Goal: Information Seeking & Learning: Find specific fact

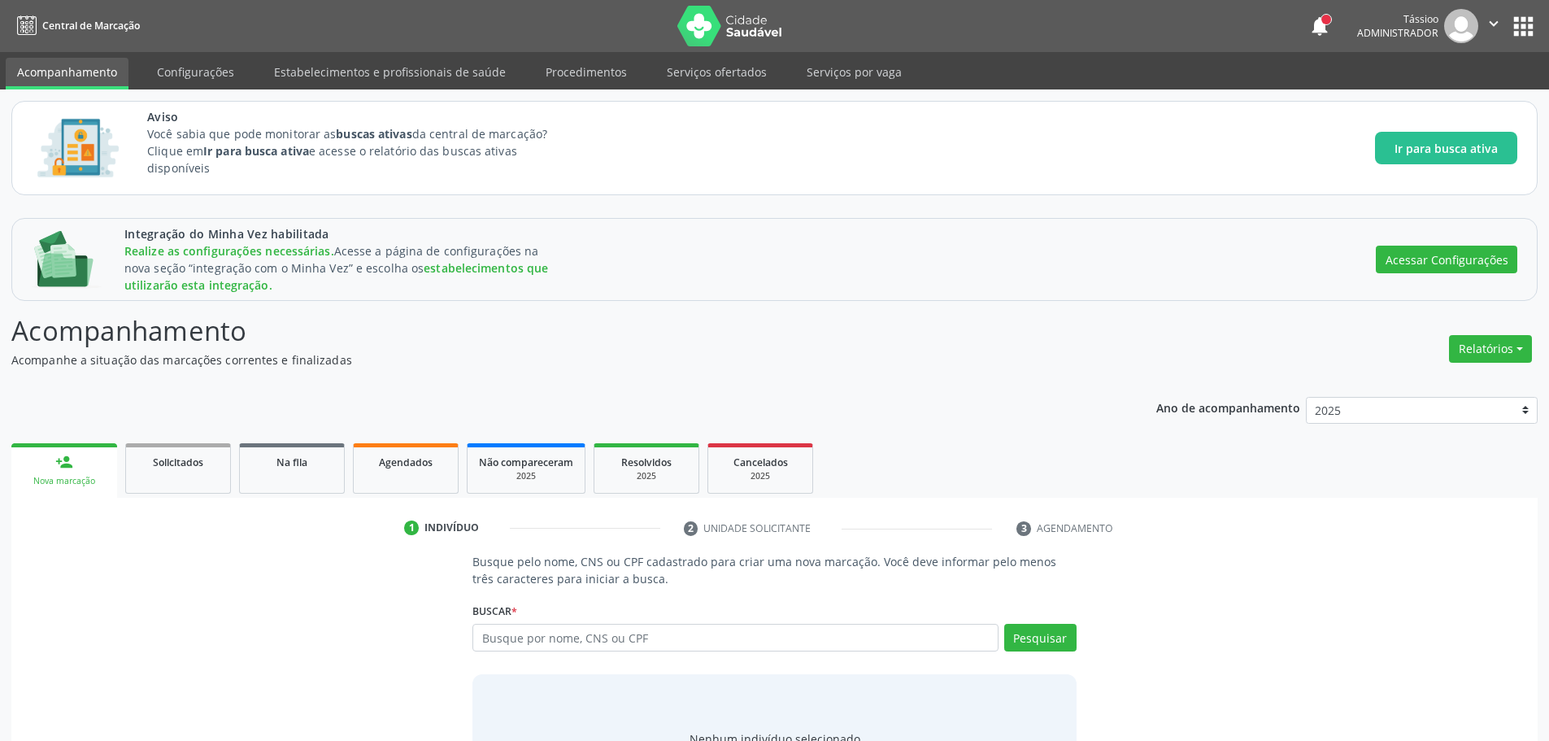
scroll to position [86, 0]
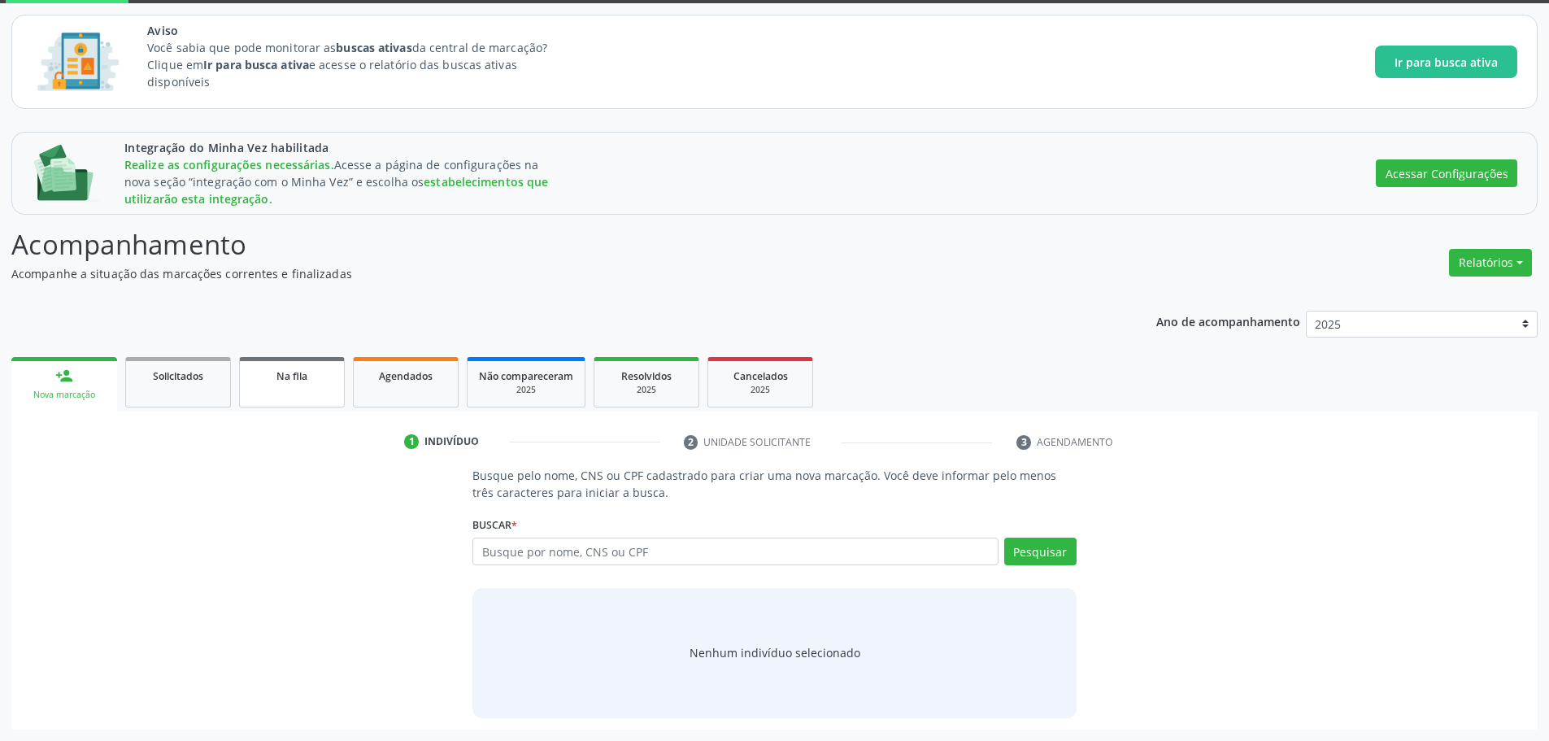
click at [291, 380] on span "Na fila" at bounding box center [292, 376] width 31 height 14
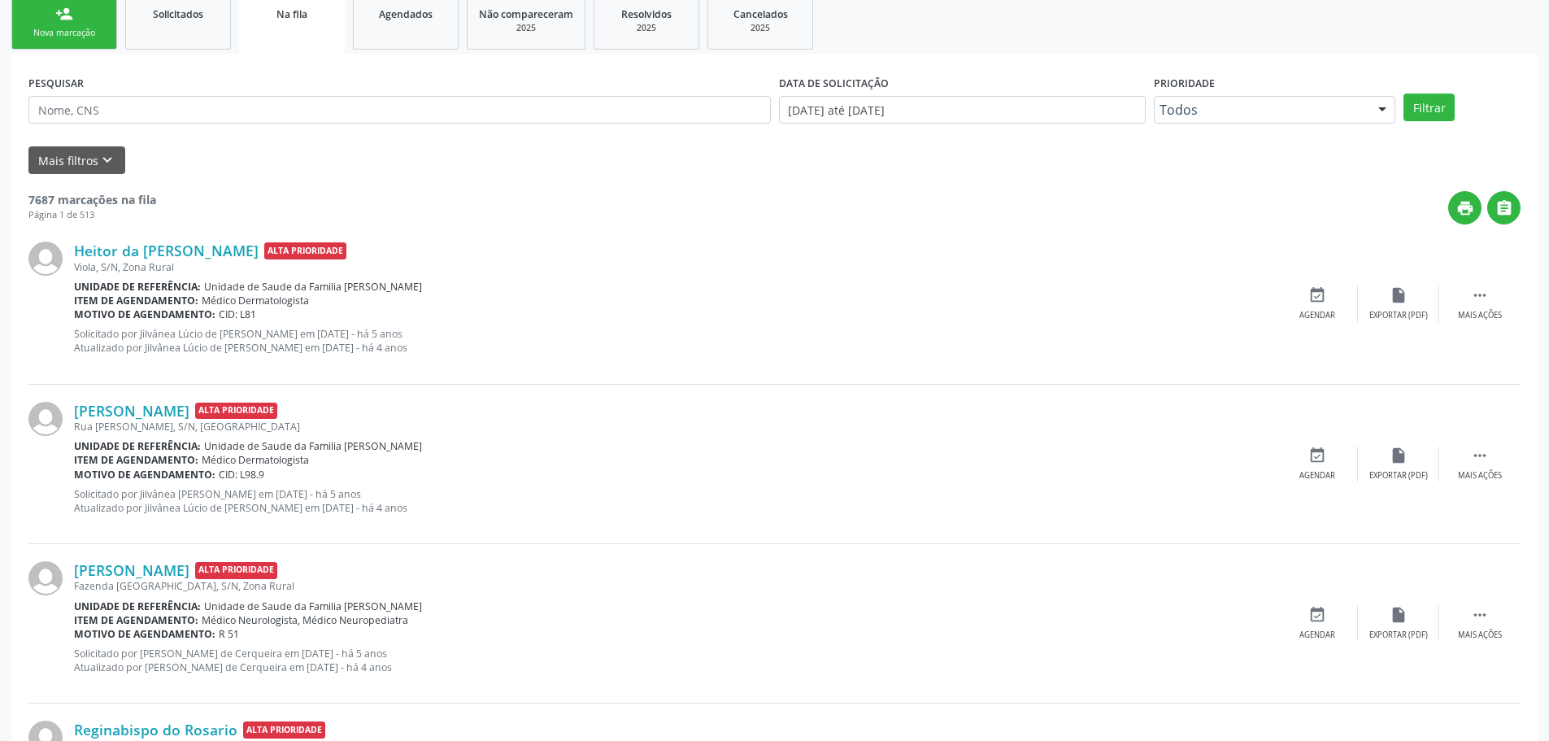
scroll to position [488, 0]
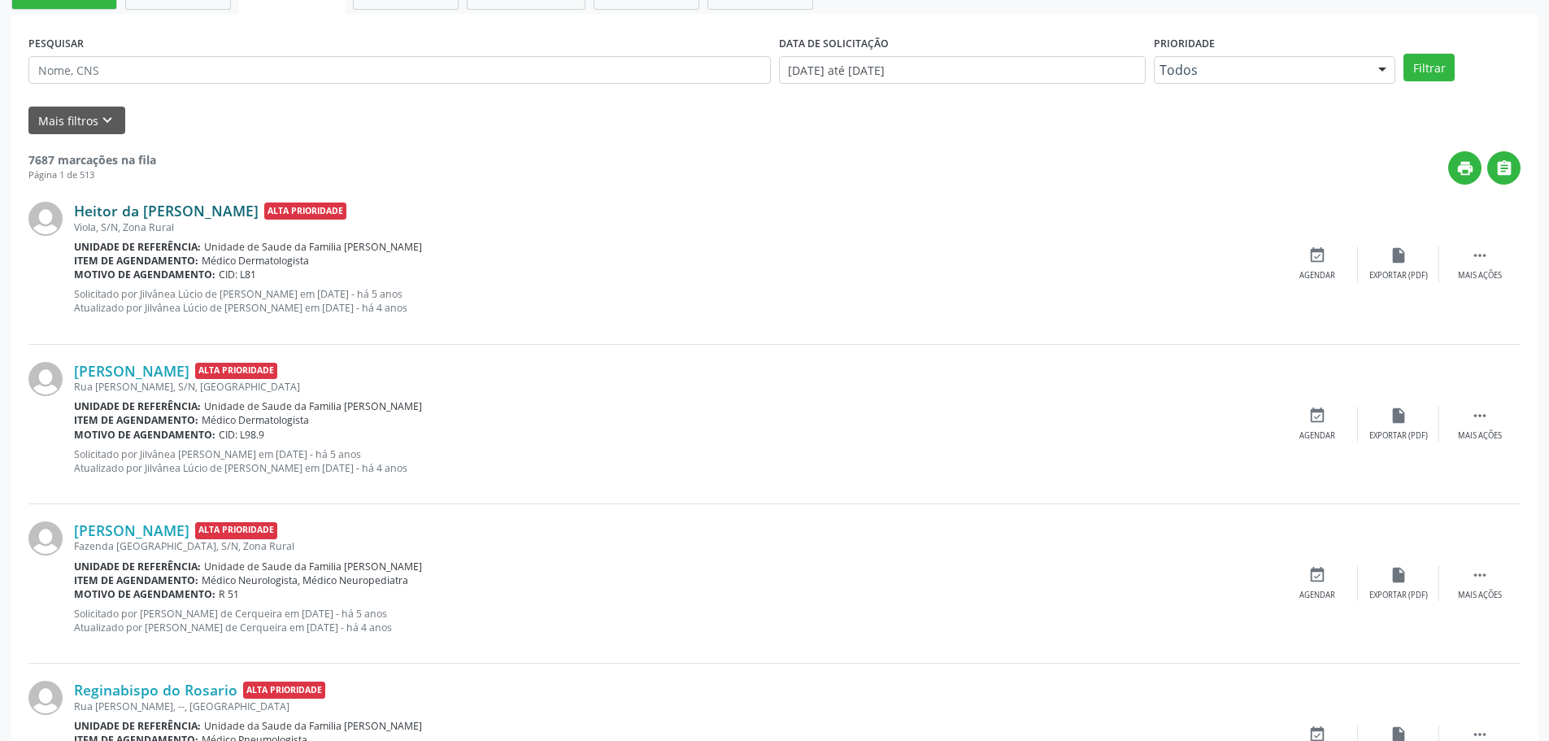
click at [185, 210] on link "Heitor da [PERSON_NAME]" at bounding box center [166, 211] width 185 height 18
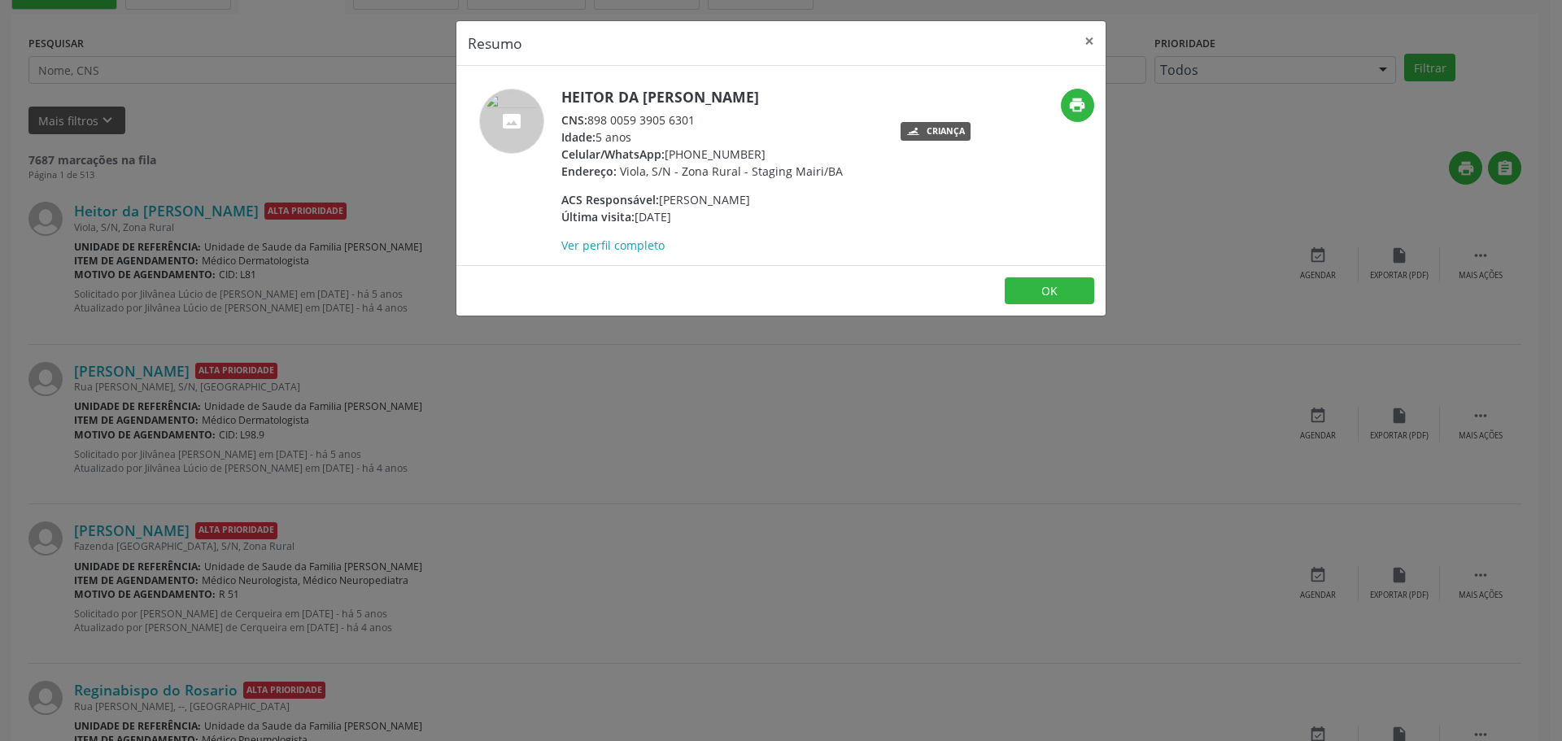
drag, startPoint x: 590, startPoint y: 120, endPoint x: 707, endPoint y: 110, distance: 116.7
click at [707, 110] on div "Heitor da [PERSON_NAME] CNS: 898 0059 3905 6301 Idade: 5 anos Celular/WhatsApp:…" at bounding box center [701, 171] width 281 height 165
copy div "898 0059 3905 6301"
click at [637, 245] on link "Ver perfil completo" at bounding box center [612, 244] width 103 height 15
click at [555, 472] on div "Resumo × Heitor da [PERSON_NAME] CNS: 898 0059 3905 6301 Idade: 5 anos Celular/…" at bounding box center [781, 370] width 1562 height 741
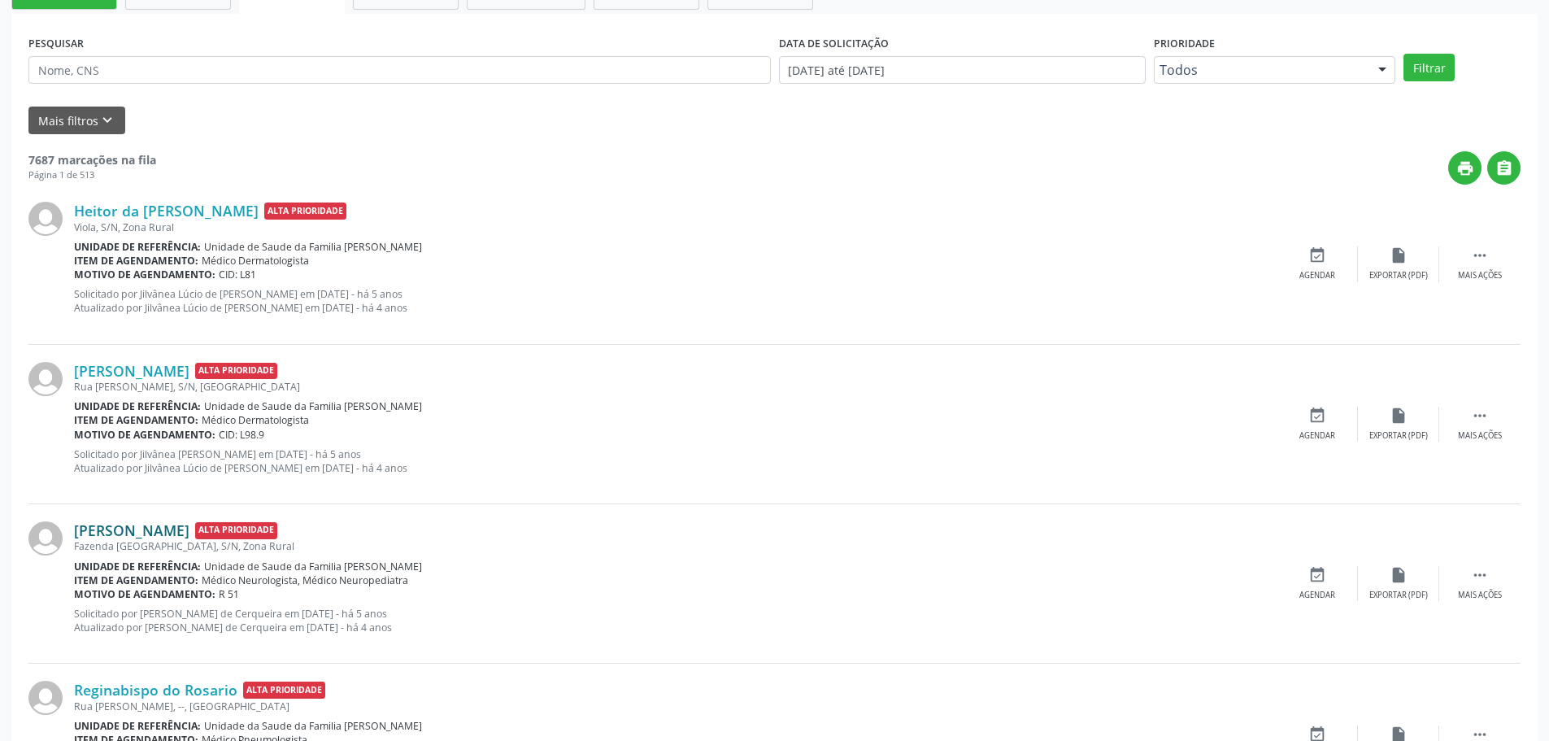
click at [189, 531] on link "[PERSON_NAME]" at bounding box center [131, 530] width 115 height 18
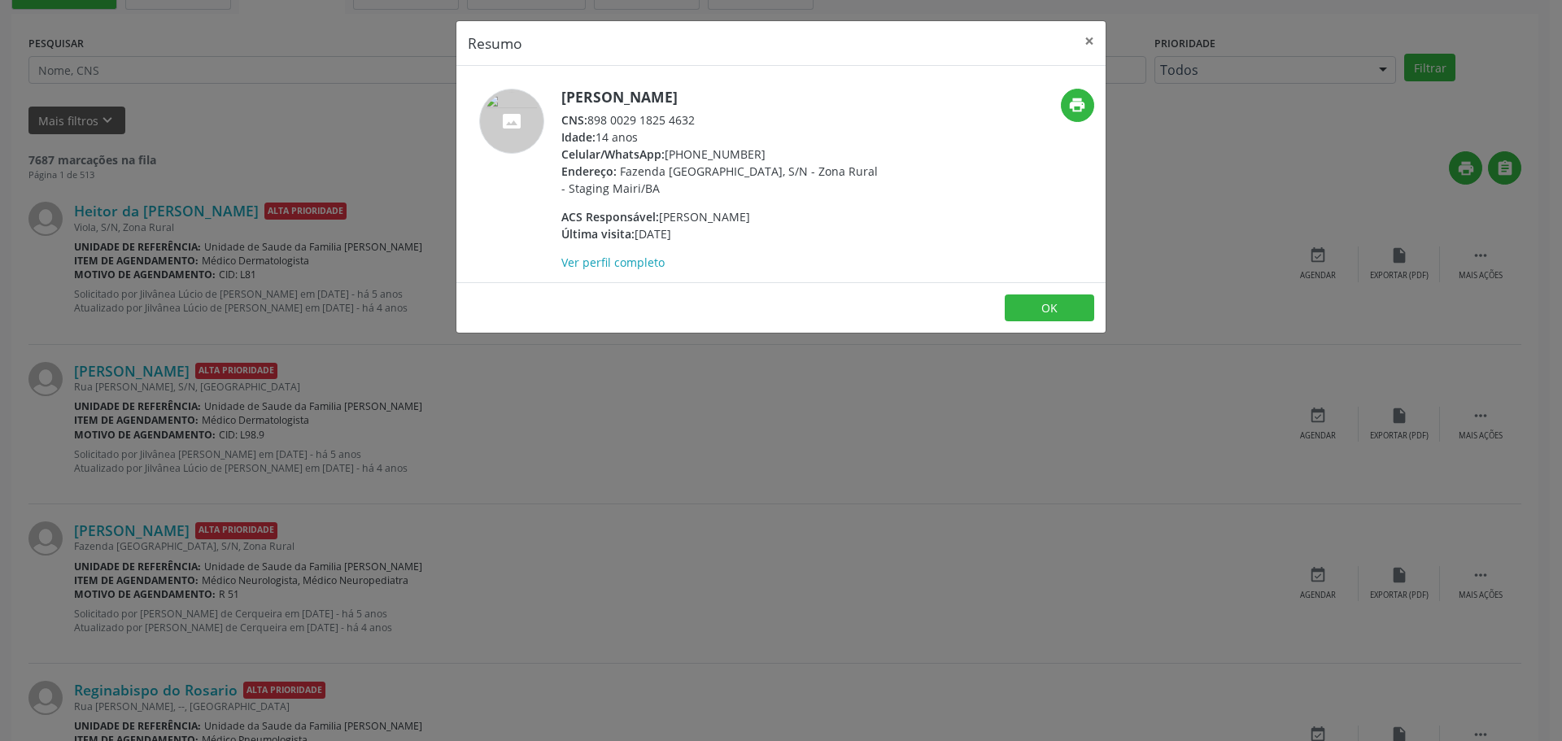
drag, startPoint x: 586, startPoint y: 119, endPoint x: 669, endPoint y: 104, distance: 84.2
click at [669, 104] on div "[PERSON_NAME] CNS: 898 0029 1825 4632 Idade: 14 anos Celular/WhatsApp: [PHONE_N…" at bounding box center [719, 180] width 316 height 182
click at [690, 117] on div "CNS: 898 0029 1825 4632" at bounding box center [719, 119] width 316 height 17
drag, startPoint x: 692, startPoint y: 120, endPoint x: 627, endPoint y: 132, distance: 66.2
click at [627, 132] on div "[PERSON_NAME] CNS: 898 0029 1825 4632 Idade: 14 anos Celular/WhatsApp: [PHONE_N…" at bounding box center [719, 180] width 316 height 182
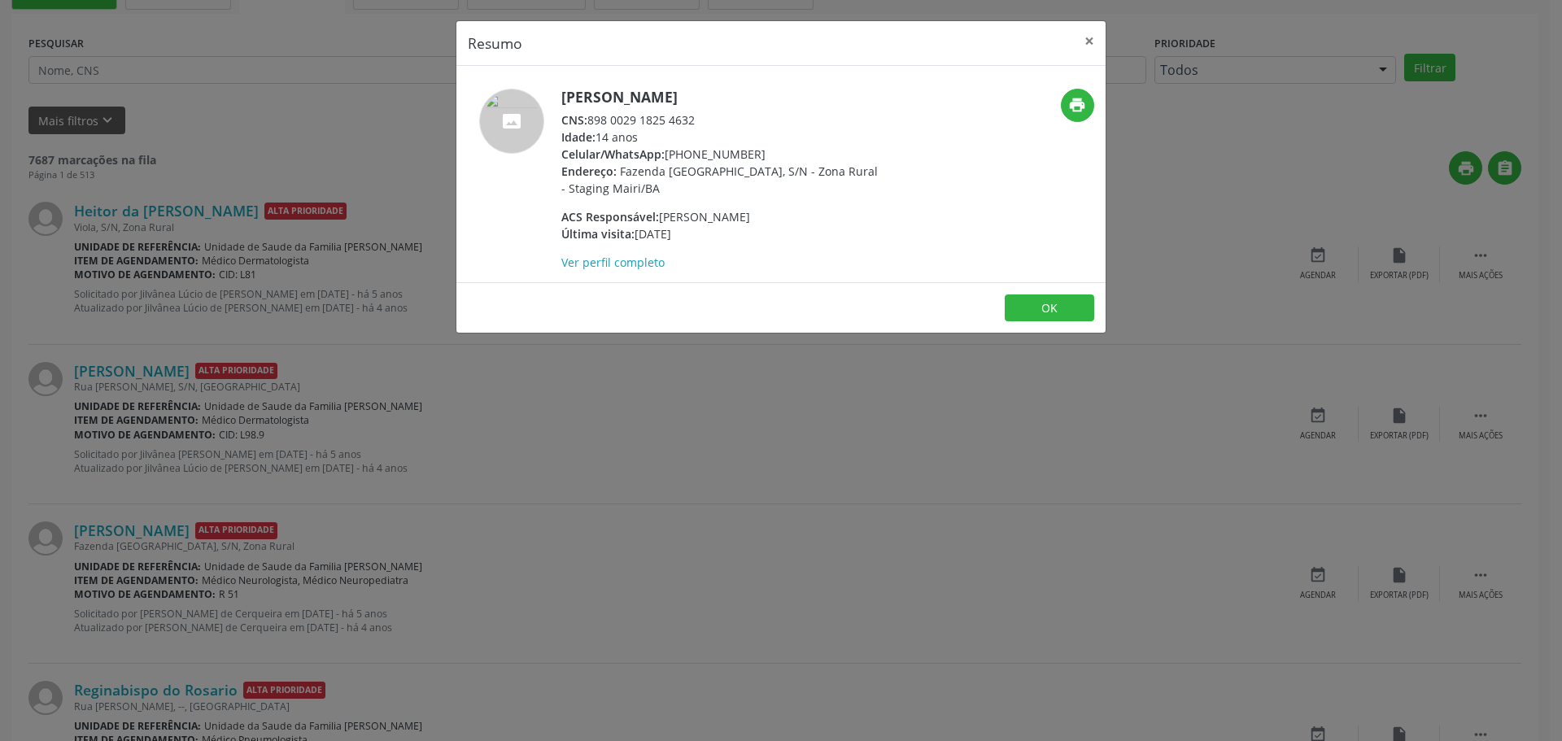
click at [612, 118] on div "CNS: 898 0029 1825 4632" at bounding box center [719, 119] width 316 height 17
drag, startPoint x: 590, startPoint y: 120, endPoint x: 696, endPoint y: 114, distance: 106.7
click at [696, 114] on div "CNS: 898 0029 1825 4632" at bounding box center [719, 119] width 316 height 17
copy div "898 0029 1825 4632"
click at [1088, 45] on button "×" at bounding box center [1089, 41] width 33 height 40
